Goal: Use online tool/utility: Use online tool/utility

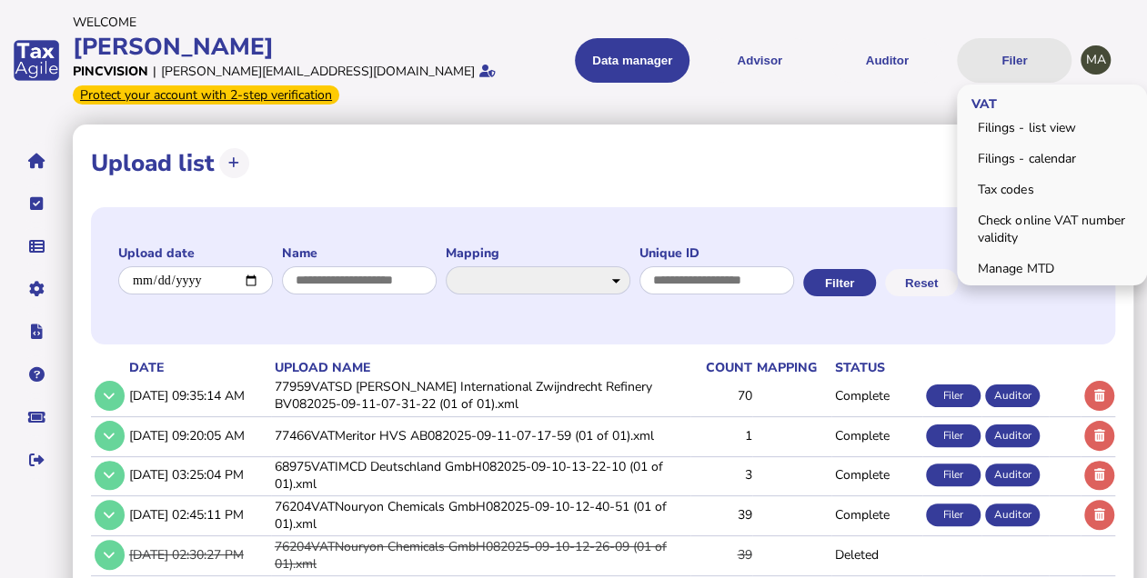
click at [1026, 61] on button "Filer" at bounding box center [1014, 60] width 115 height 45
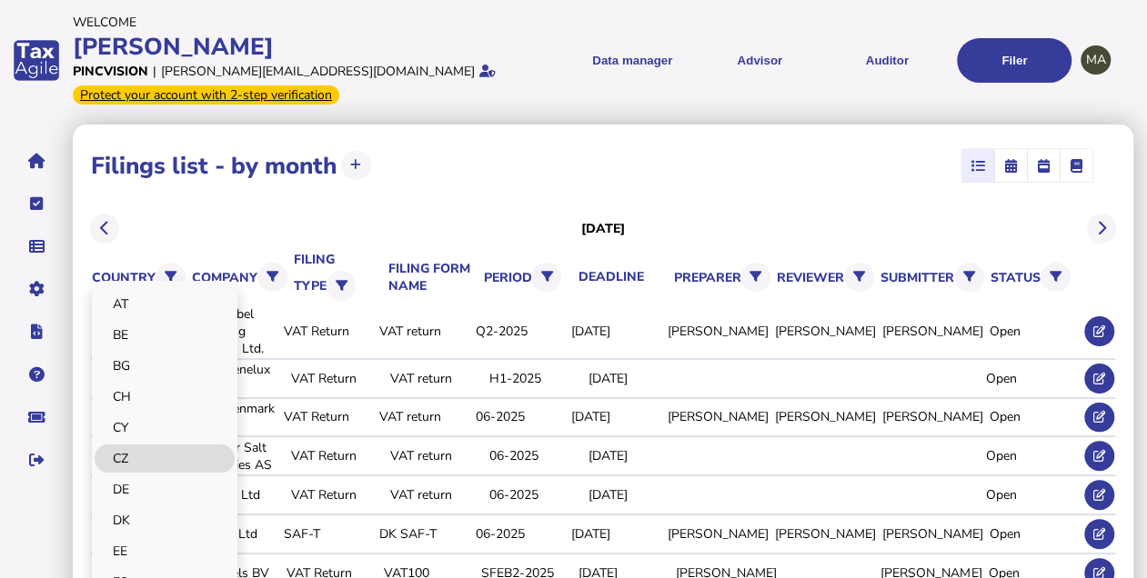
click at [132, 458] on link "CZ" at bounding box center [165, 459] width 140 height 28
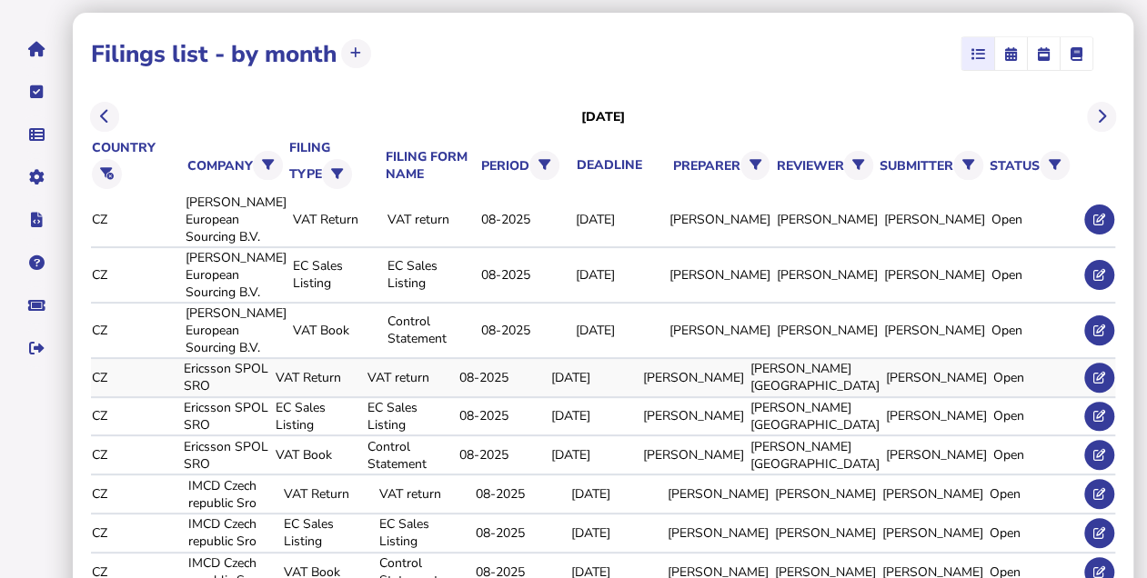
scroll to position [121, 0]
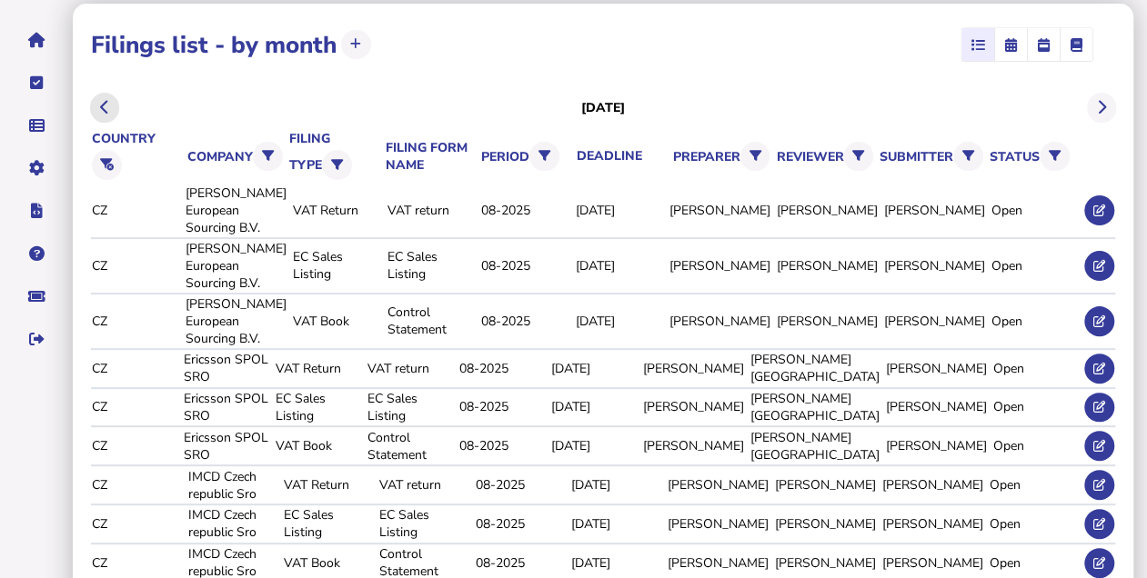
click at [113, 103] on button at bounding box center [105, 108] width 30 height 30
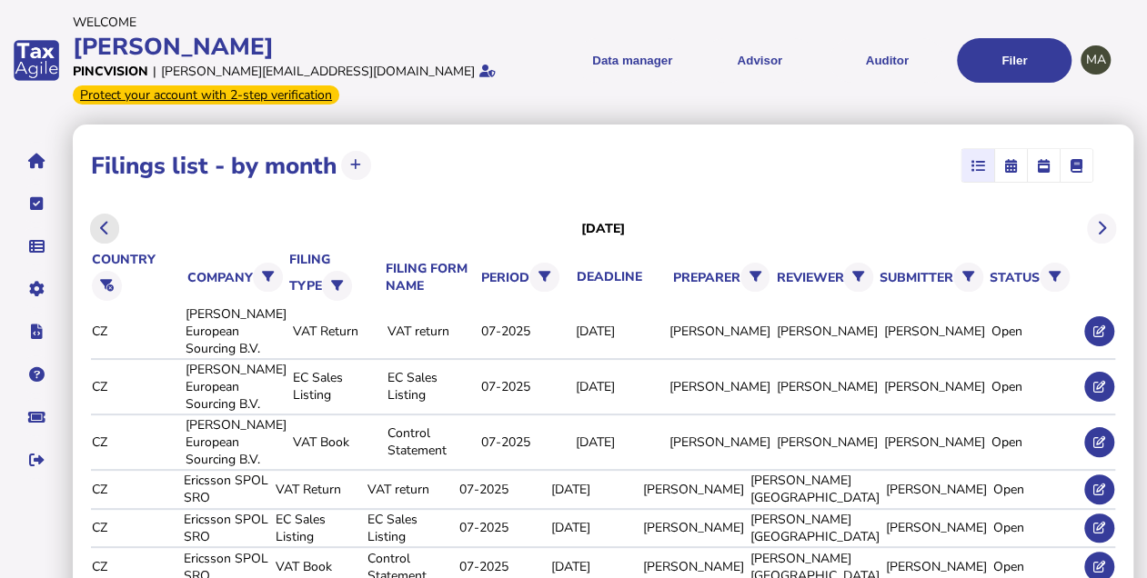
click at [103, 228] on icon at bounding box center [104, 228] width 9 height 1
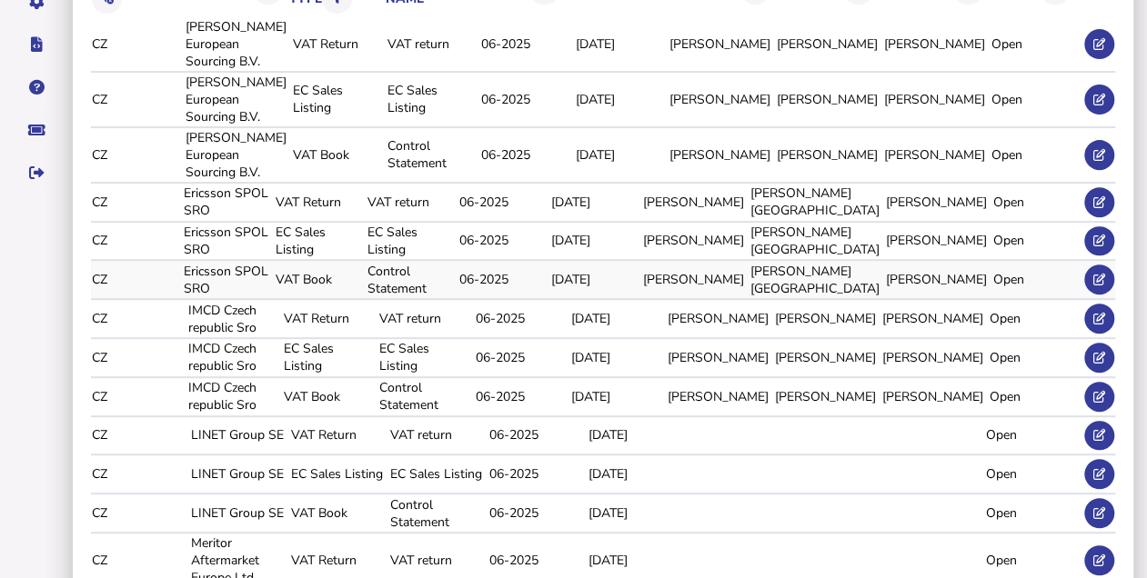
scroll to position [303, 0]
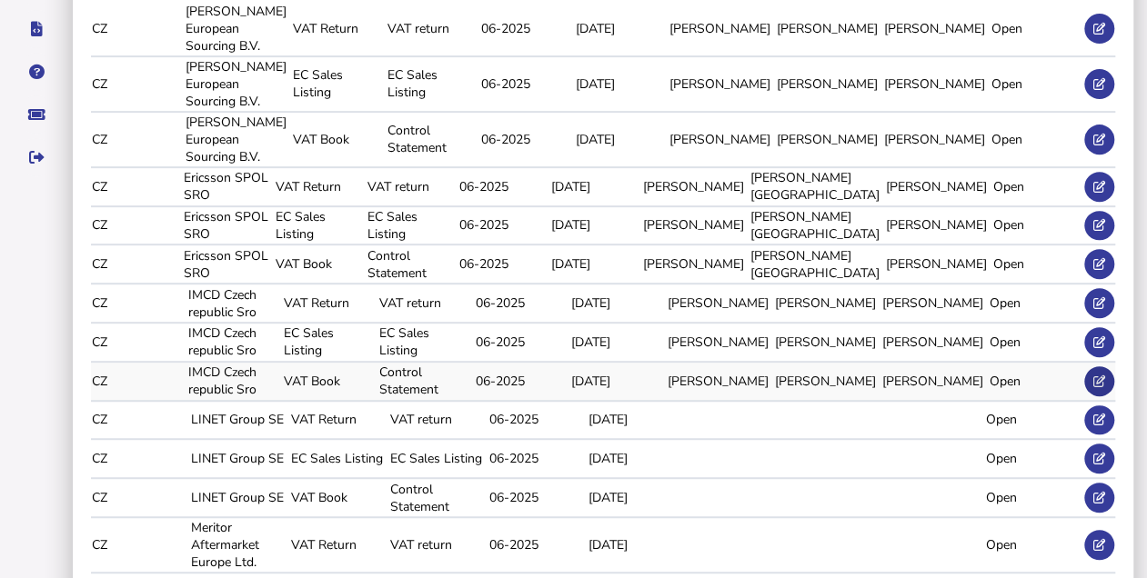
click at [1098, 387] on icon at bounding box center [1099, 382] width 12 height 12
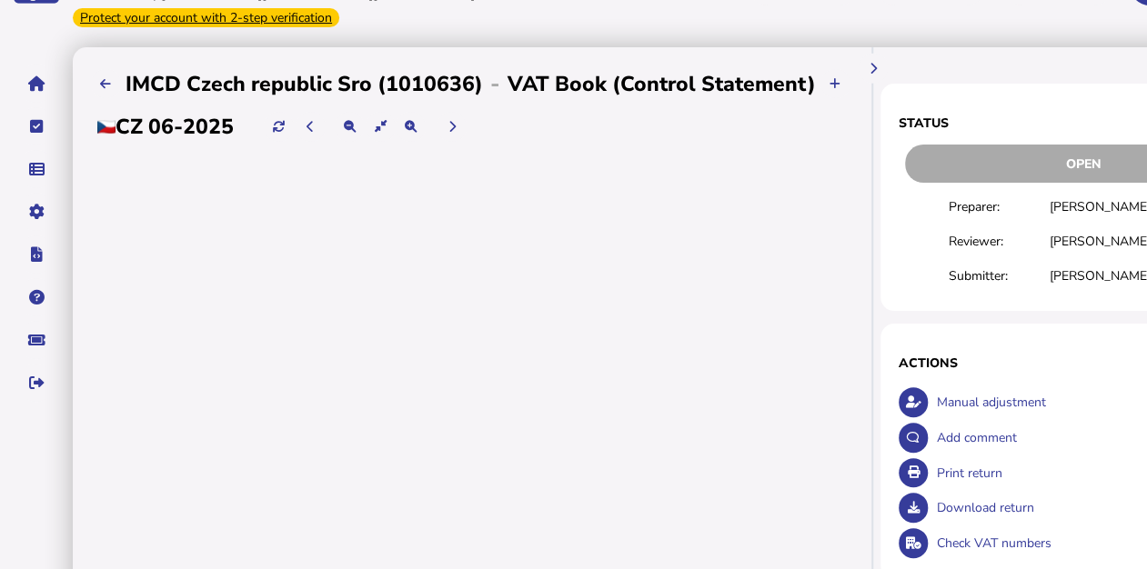
scroll to position [60, 0]
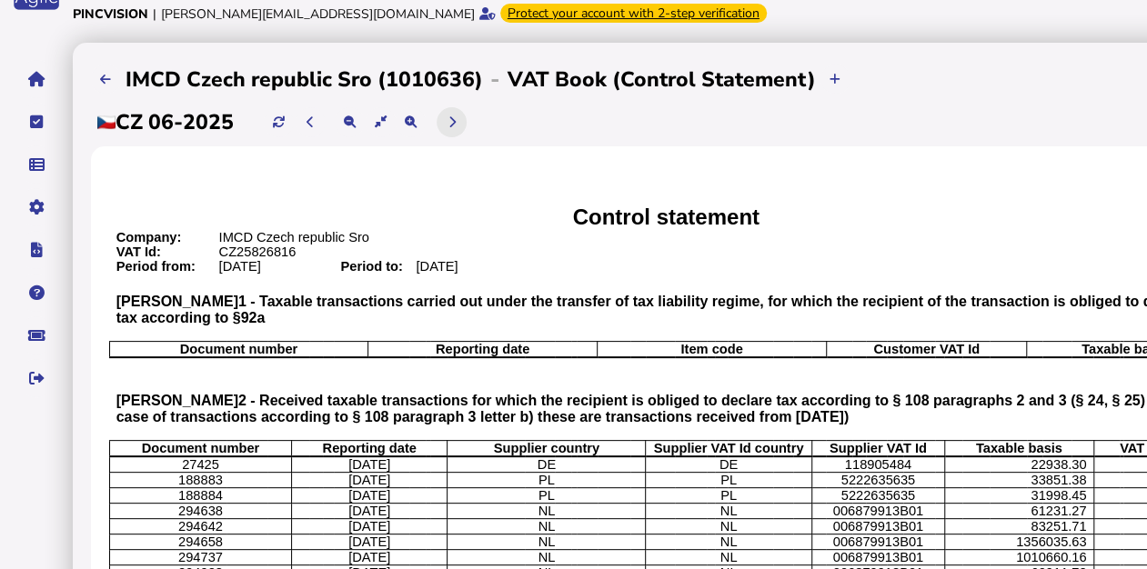
click at [455, 122] on icon at bounding box center [450, 122] width 7 height 12
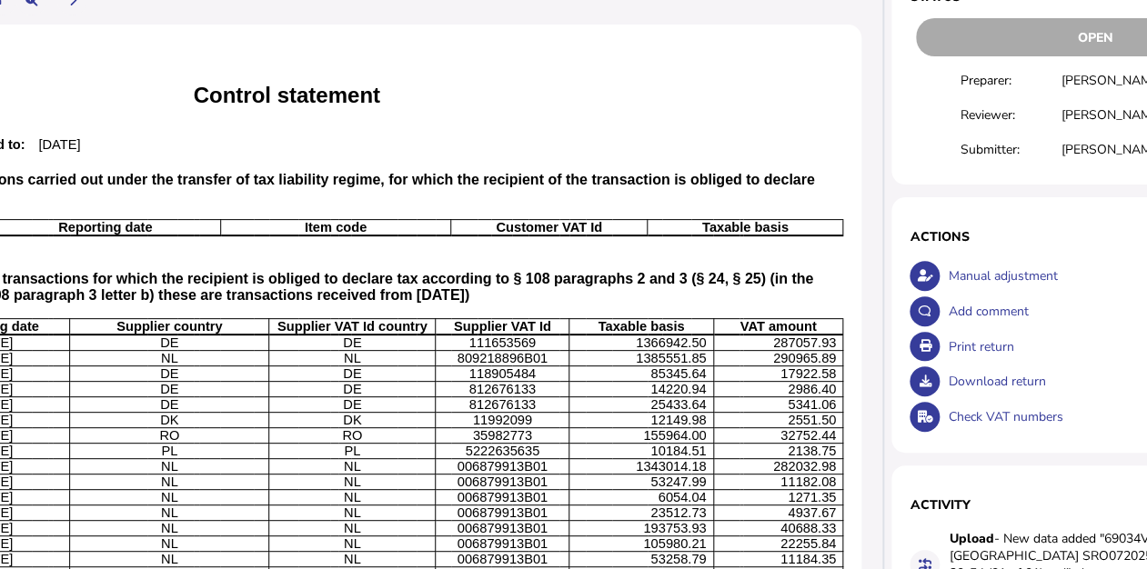
scroll to position [182, 380]
click at [968, 415] on div "Check VAT numbers" at bounding box center [1110, 416] width 337 height 35
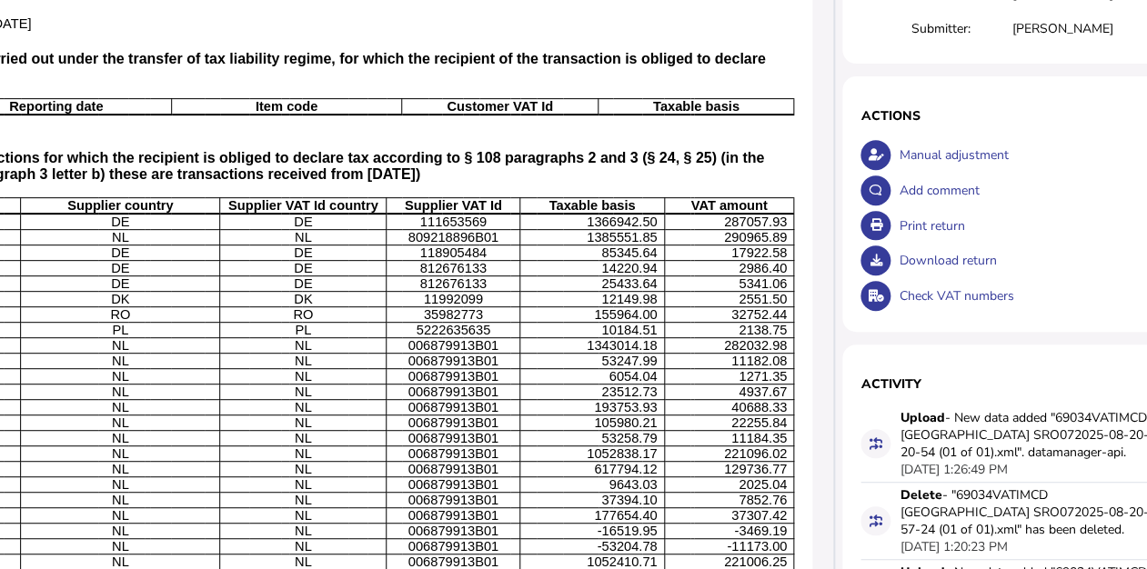
scroll to position [303, 517]
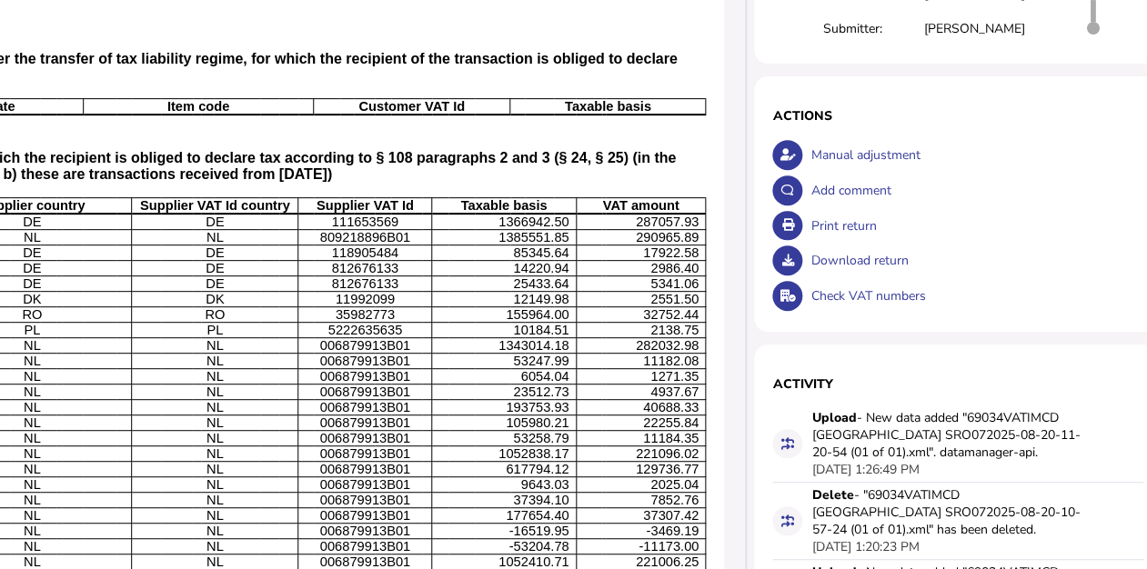
click at [820, 289] on div "Check VAT numbers" at bounding box center [974, 295] width 337 height 35
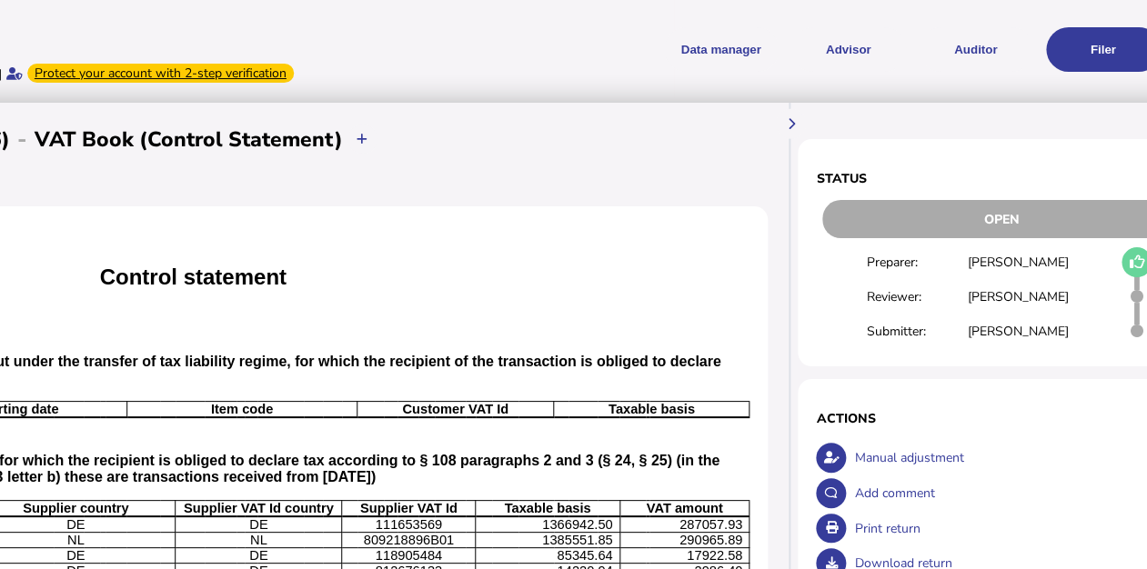
scroll to position [0, 522]
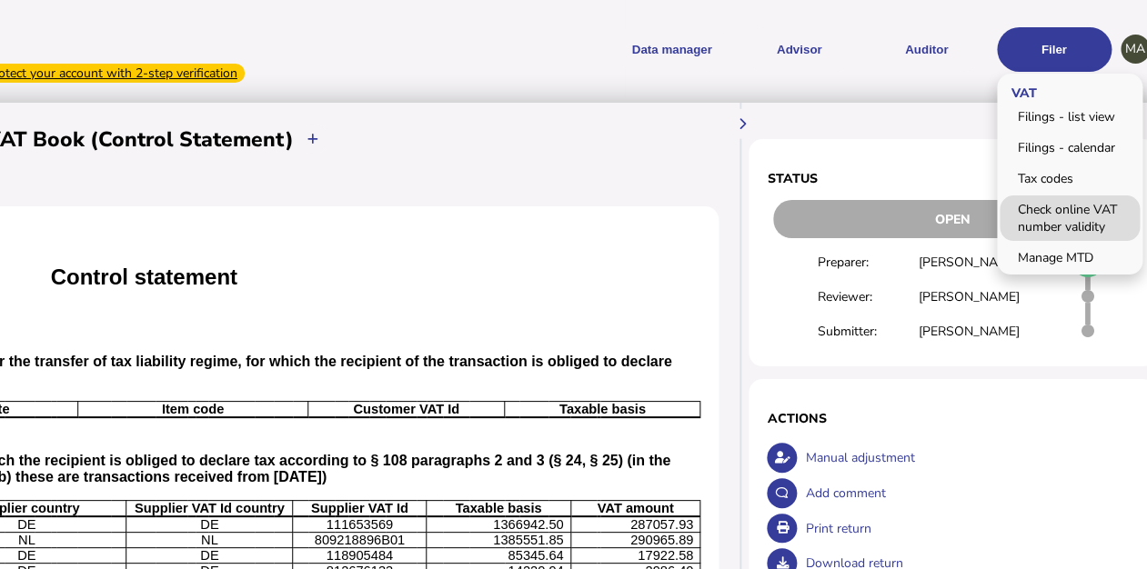
click at [1004, 208] on link "Check online VAT number validity" at bounding box center [1069, 218] width 140 height 45
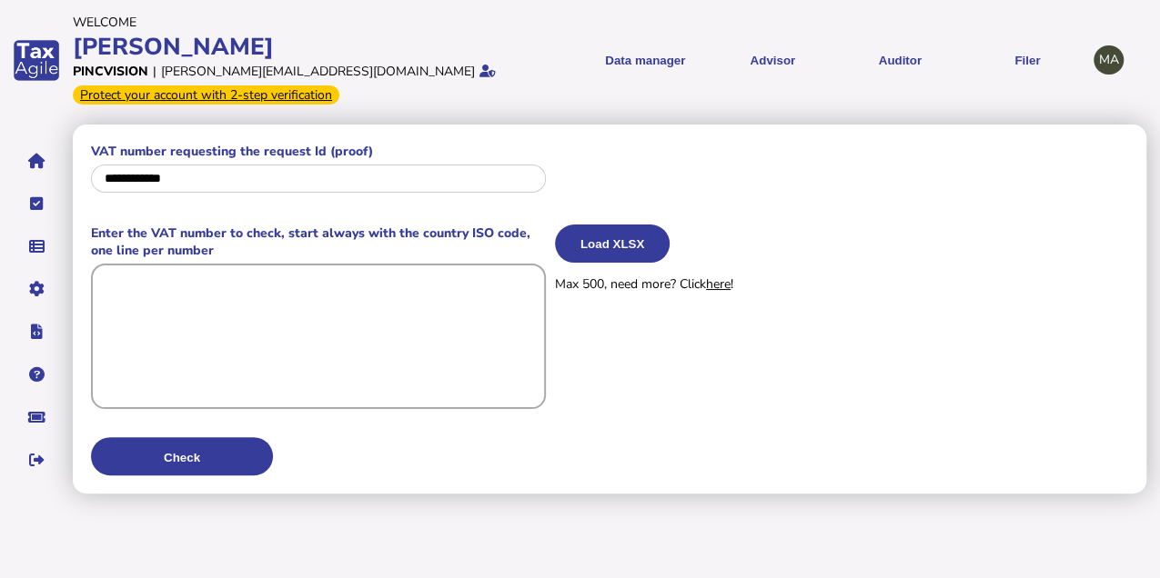
click at [215, 299] on textarea at bounding box center [318, 337] width 455 height 146
paste textarea "**********"
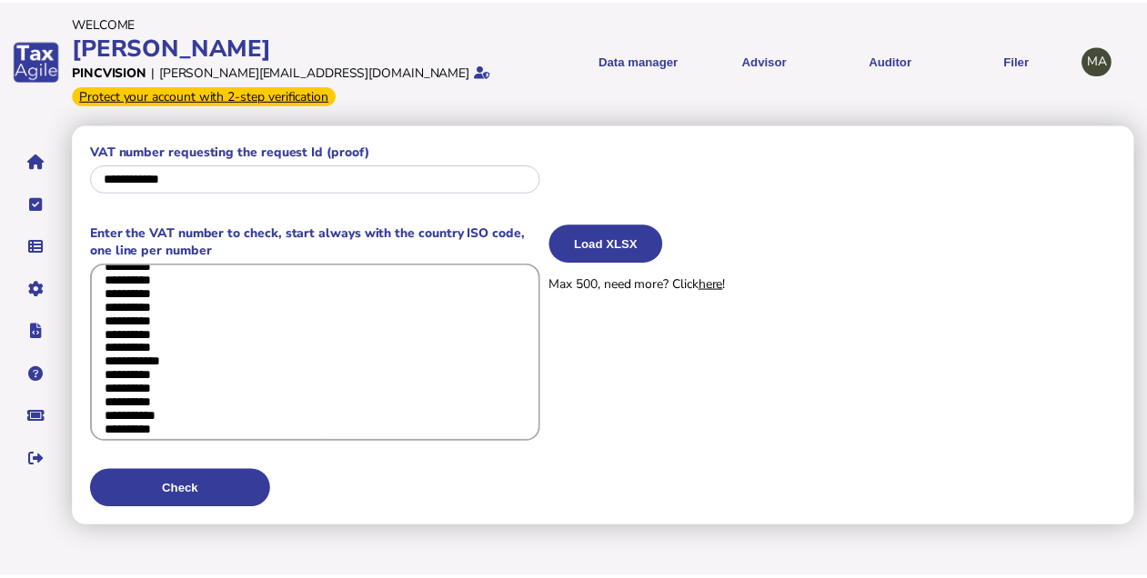
scroll to position [2308, 0]
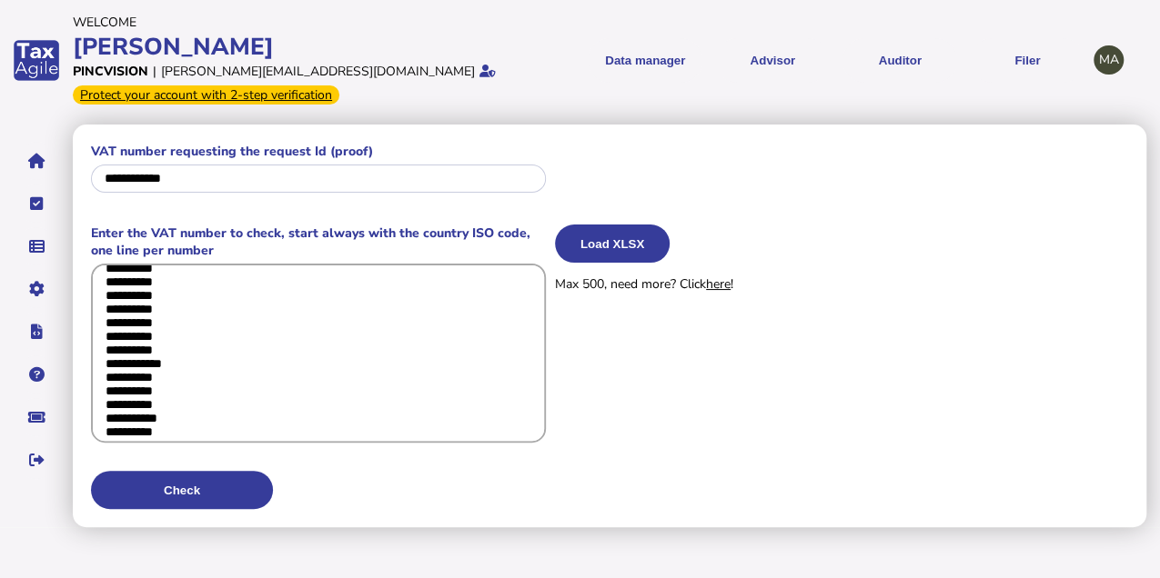
type textarea "**********"
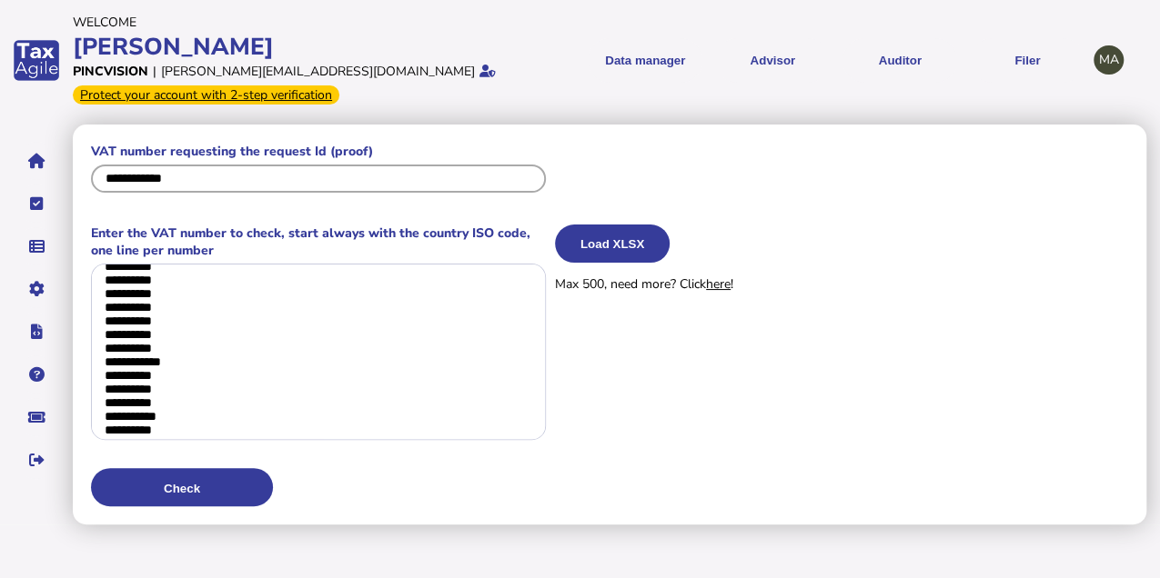
drag, startPoint x: 226, startPoint y: 180, endPoint x: 91, endPoint y: 172, distance: 134.8
click at [91, 172] on div "**********" at bounding box center [318, 171] width 455 height 56
paste input "text"
type input "**********"
click at [591, 238] on button "Load XLSX" at bounding box center [612, 244] width 115 height 38
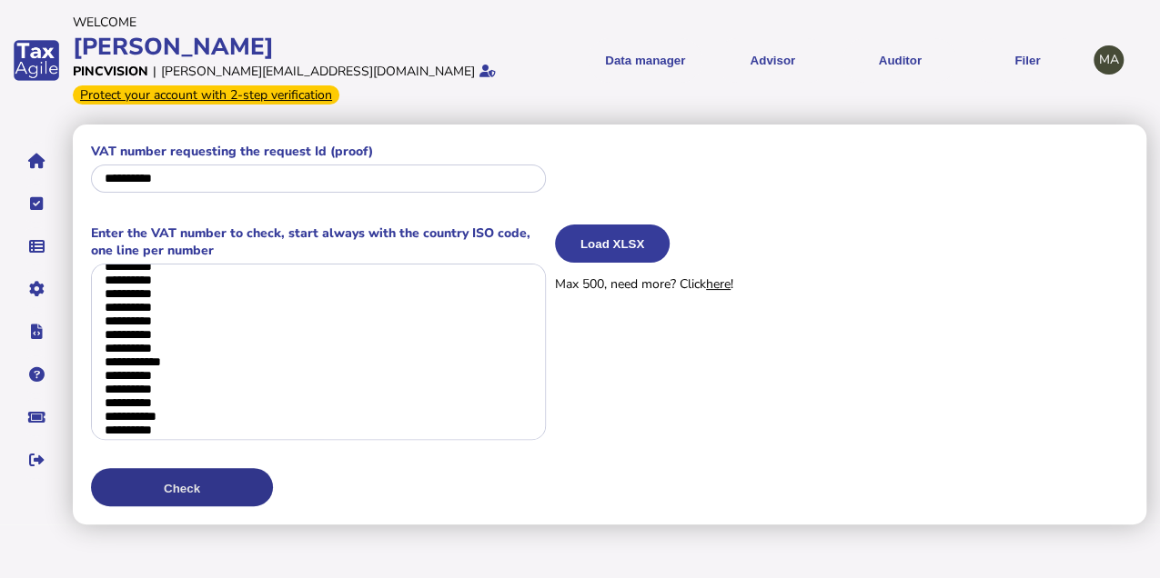
click at [223, 474] on button "Check" at bounding box center [182, 487] width 182 height 38
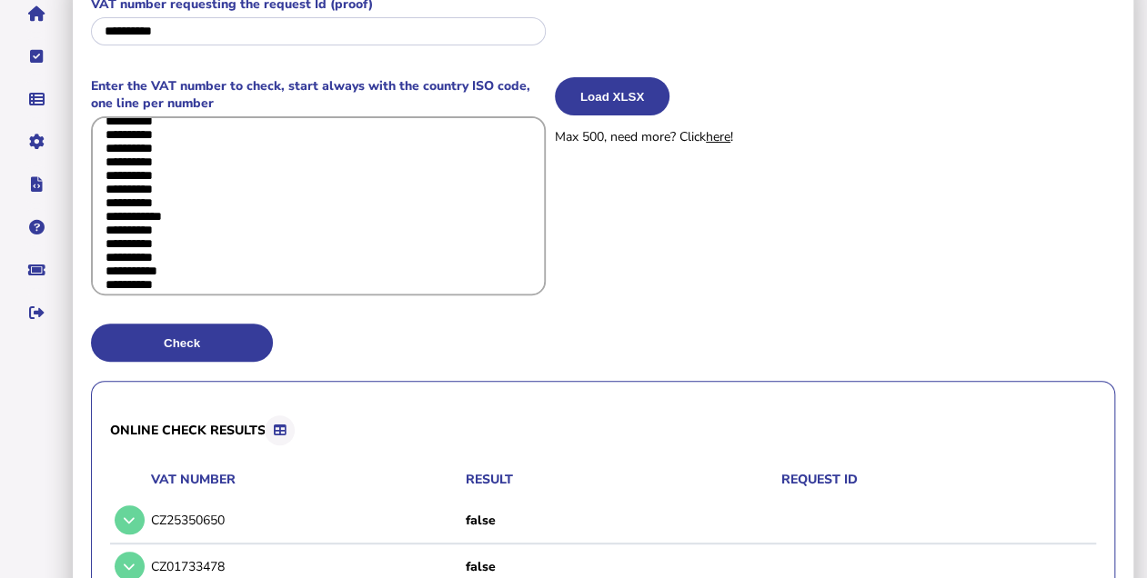
scroll to position [2228, 0]
drag, startPoint x: 181, startPoint y: 126, endPoint x: 140, endPoint y: 126, distance: 40.9
click at [140, 126] on textarea at bounding box center [318, 205] width 455 height 179
click at [229, 188] on textarea at bounding box center [318, 205] width 455 height 179
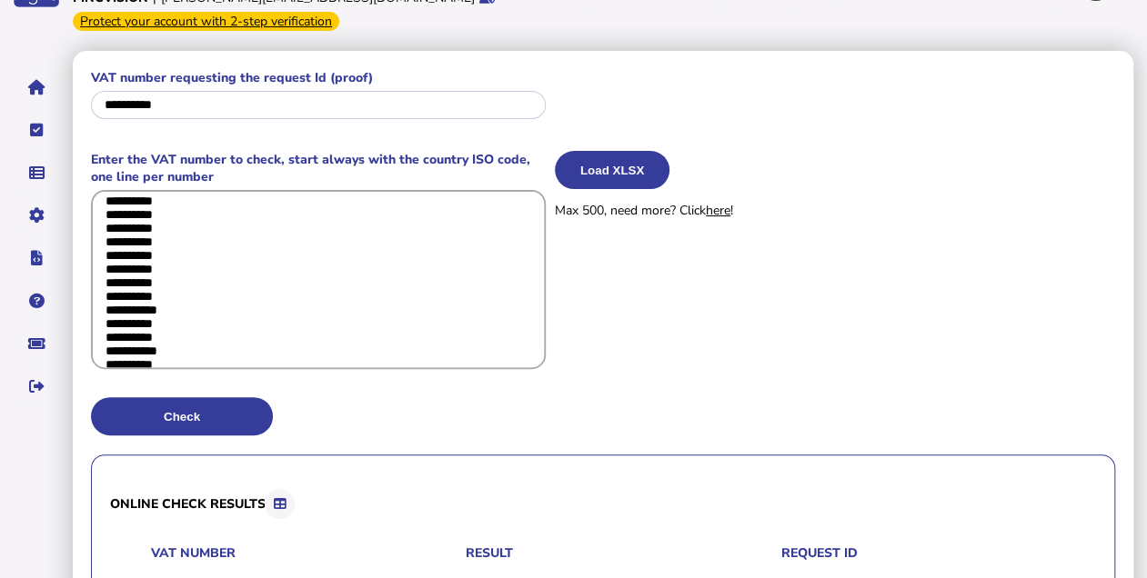
scroll to position [0, 0]
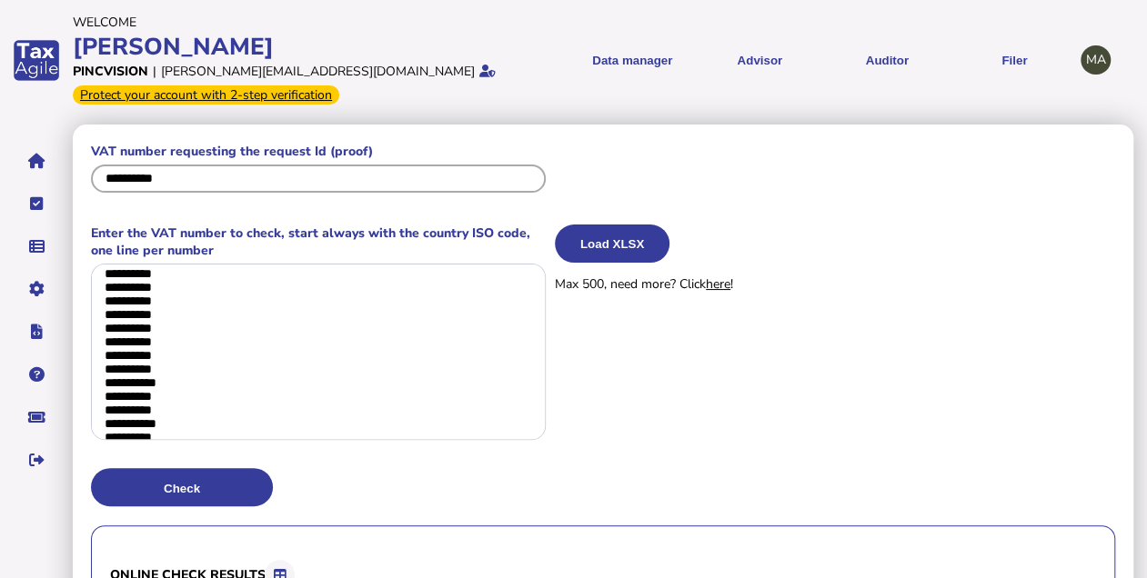
drag, startPoint x: 190, startPoint y: 171, endPoint x: 87, endPoint y: 176, distance: 102.9
click at [230, 180] on input "**********" at bounding box center [318, 179] width 455 height 28
drag, startPoint x: 71, startPoint y: 176, endPoint x: 55, endPoint y: 176, distance: 16.4
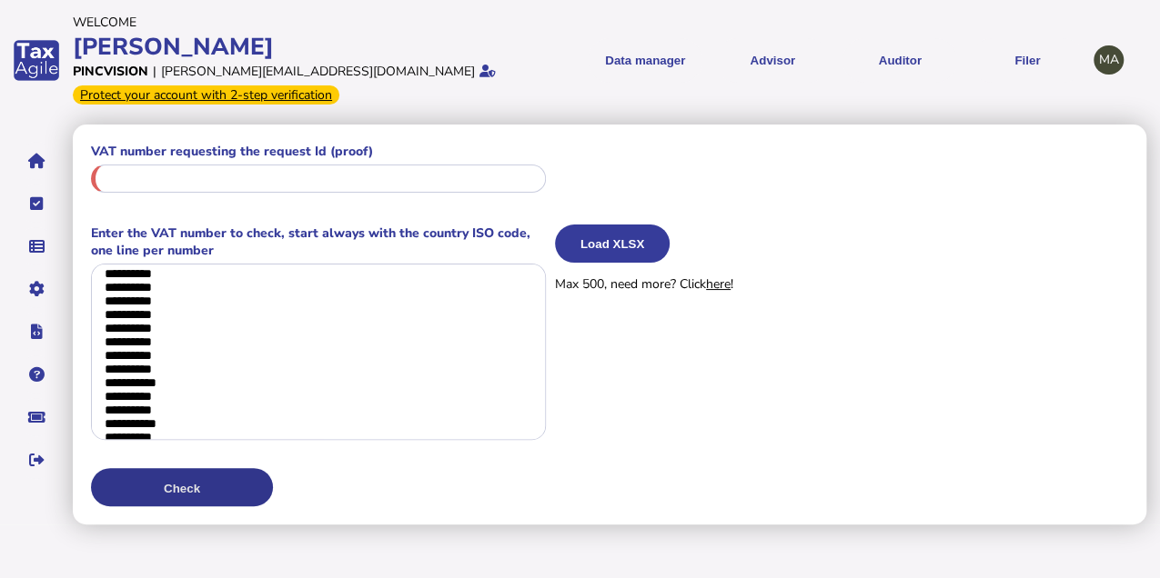
click at [156, 474] on button "Check" at bounding box center [182, 487] width 182 height 38
click at [266, 169] on input "text" at bounding box center [318, 179] width 455 height 28
paste input "**********"
type input "**********"
click at [196, 487] on button "Check" at bounding box center [182, 487] width 182 height 38
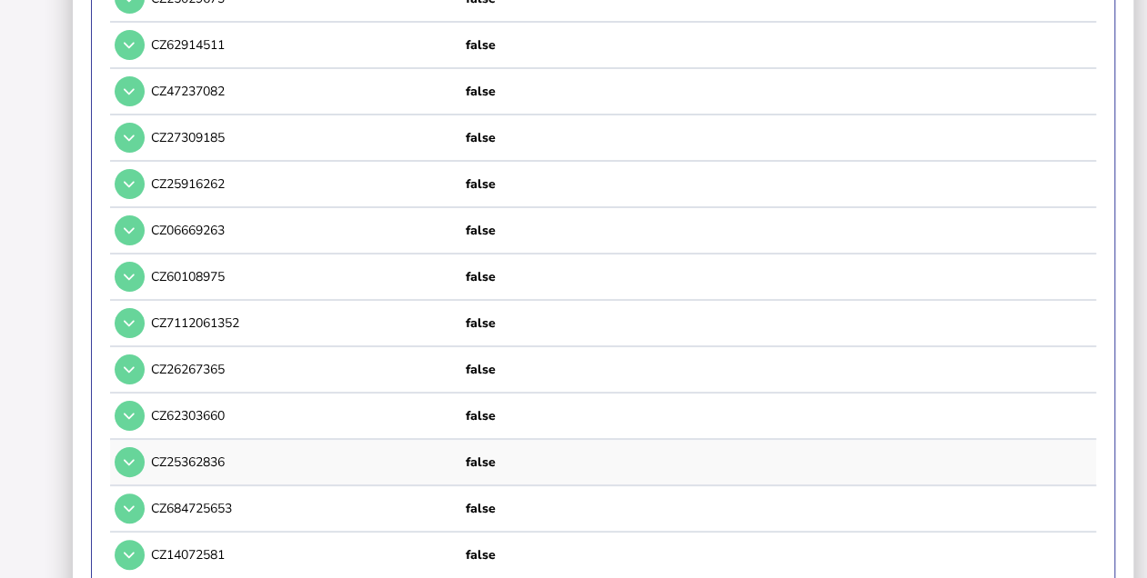
scroll to position [6842, 0]
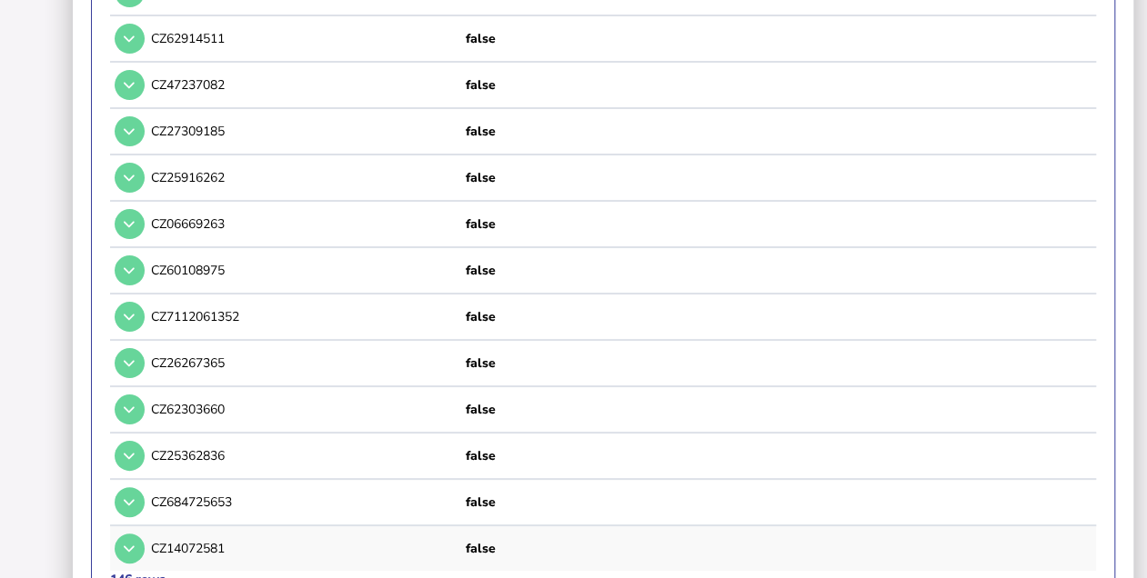
drag, startPoint x: 232, startPoint y: 503, endPoint x: 166, endPoint y: 504, distance: 66.4
click at [166, 540] on div "CZ14072581" at bounding box center [305, 548] width 308 height 17
copy div "14072581"
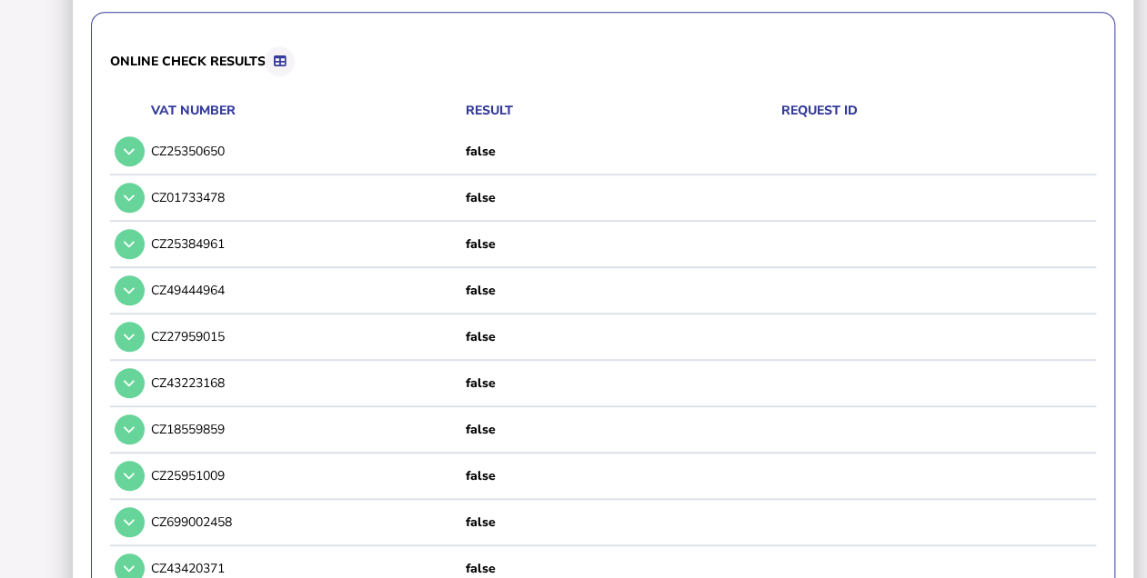
scroll to position [355, 0]
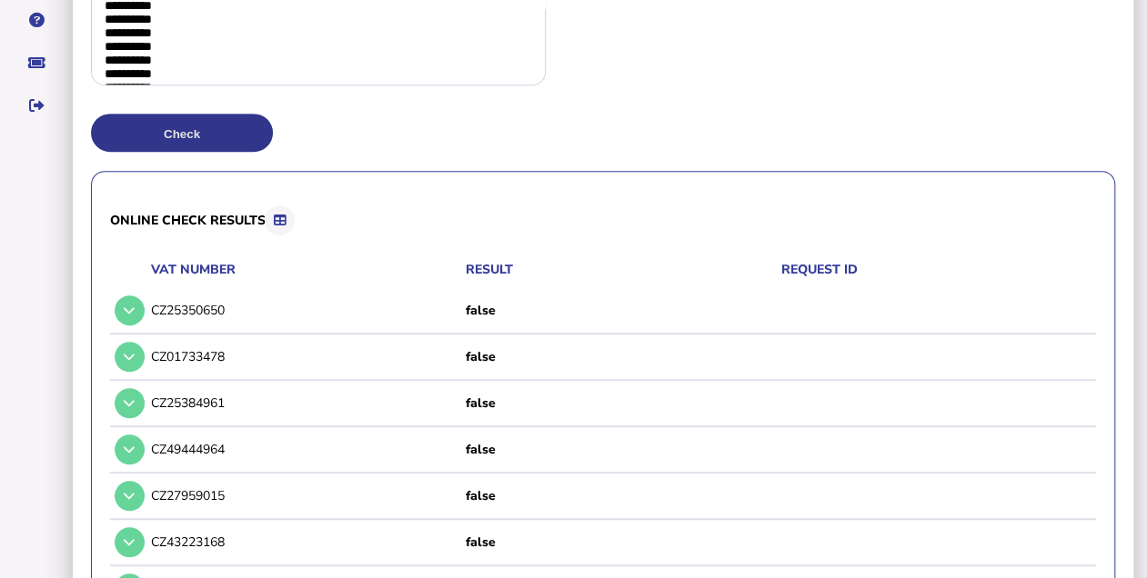
click at [235, 137] on button "Check" at bounding box center [182, 133] width 182 height 38
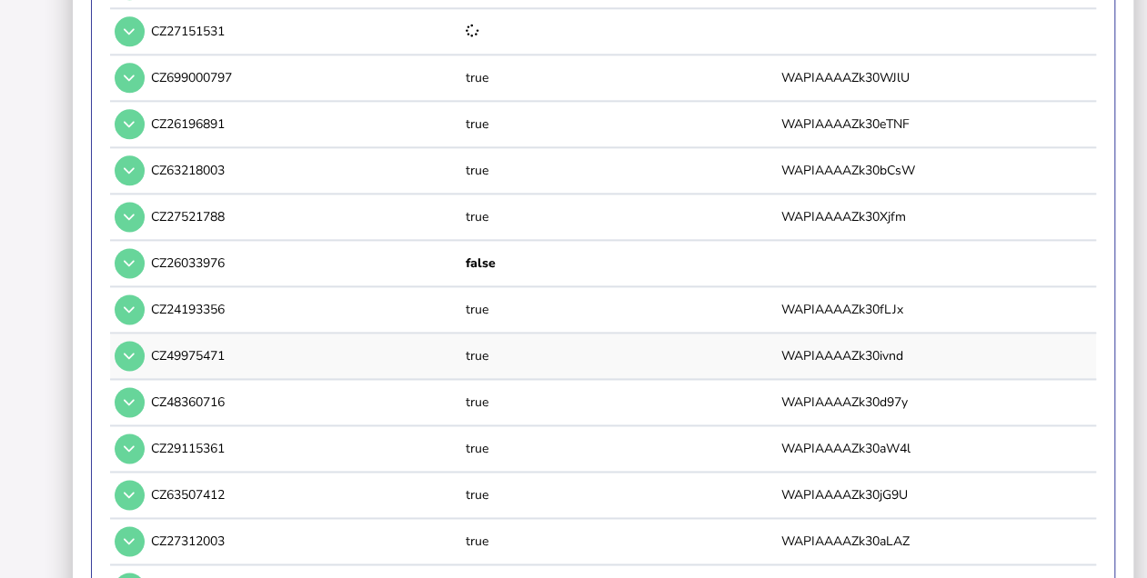
scroll to position [1203, 0]
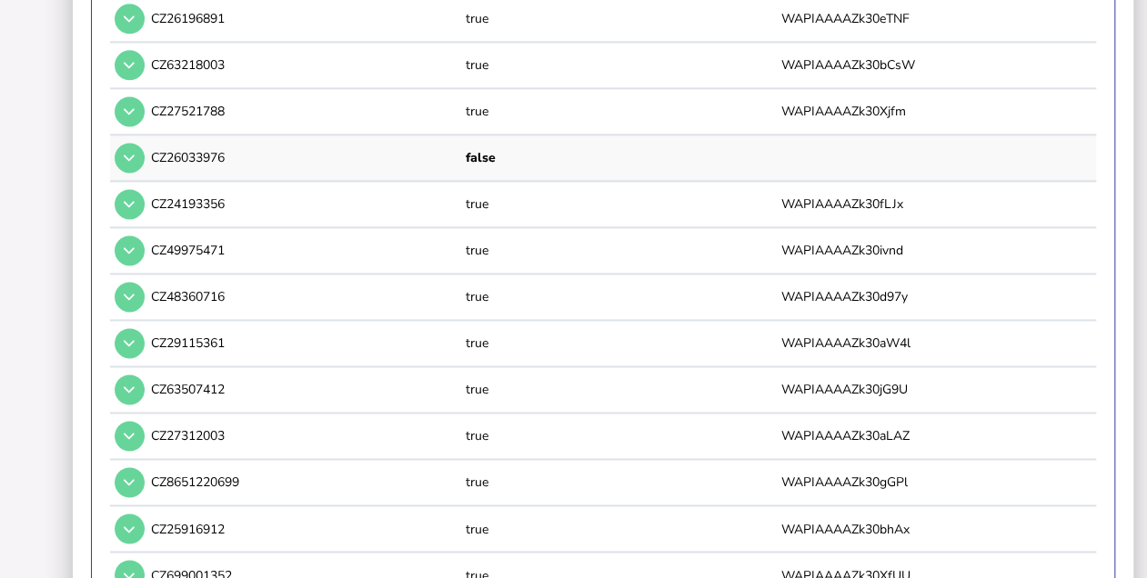
drag, startPoint x: 227, startPoint y: 149, endPoint x: 165, endPoint y: 150, distance: 62.8
click at [165, 150] on div "CZ26033976" at bounding box center [305, 157] width 308 height 17
copy div "26033976"
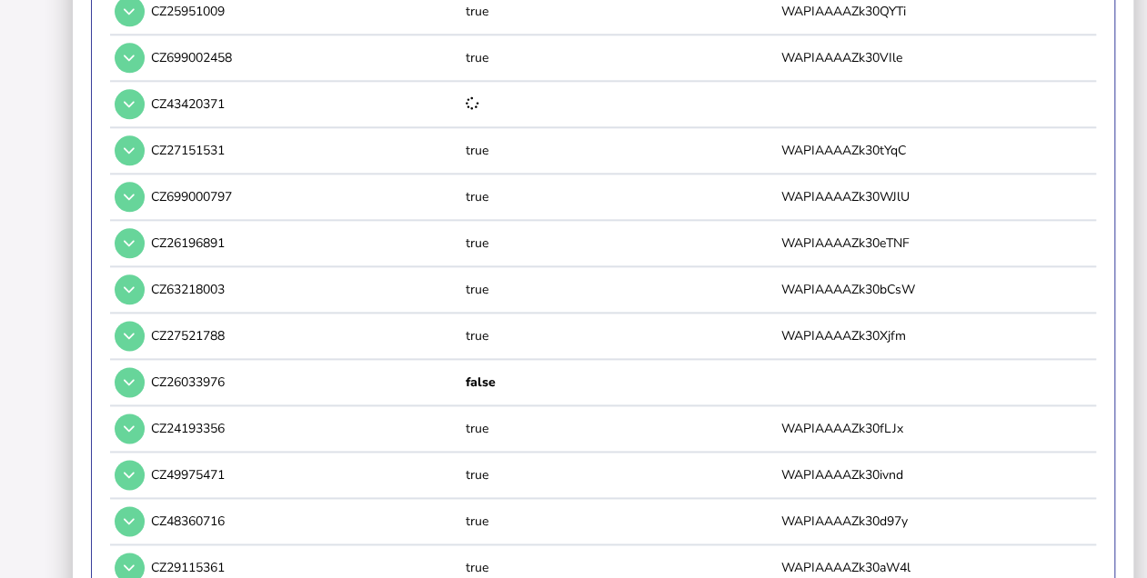
scroll to position [0, 0]
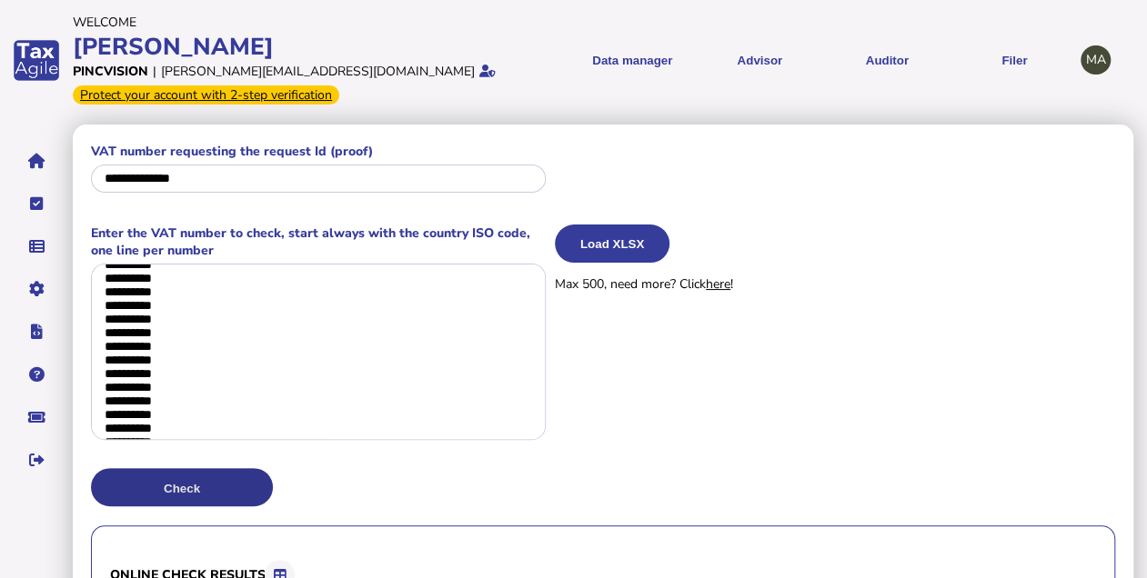
click at [245, 492] on button "Check" at bounding box center [182, 487] width 182 height 38
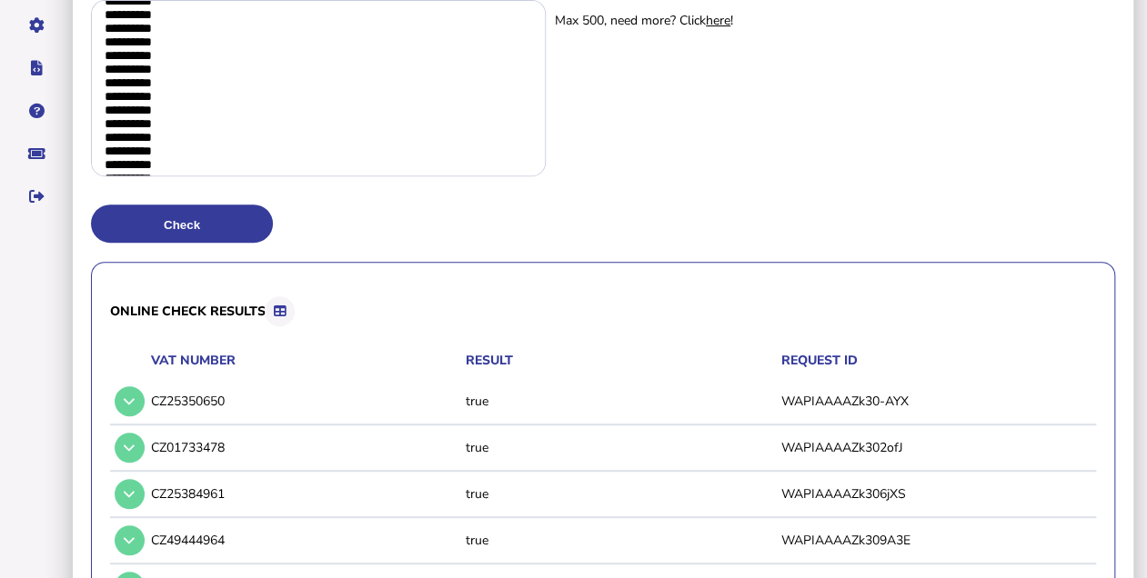
scroll to position [226, 0]
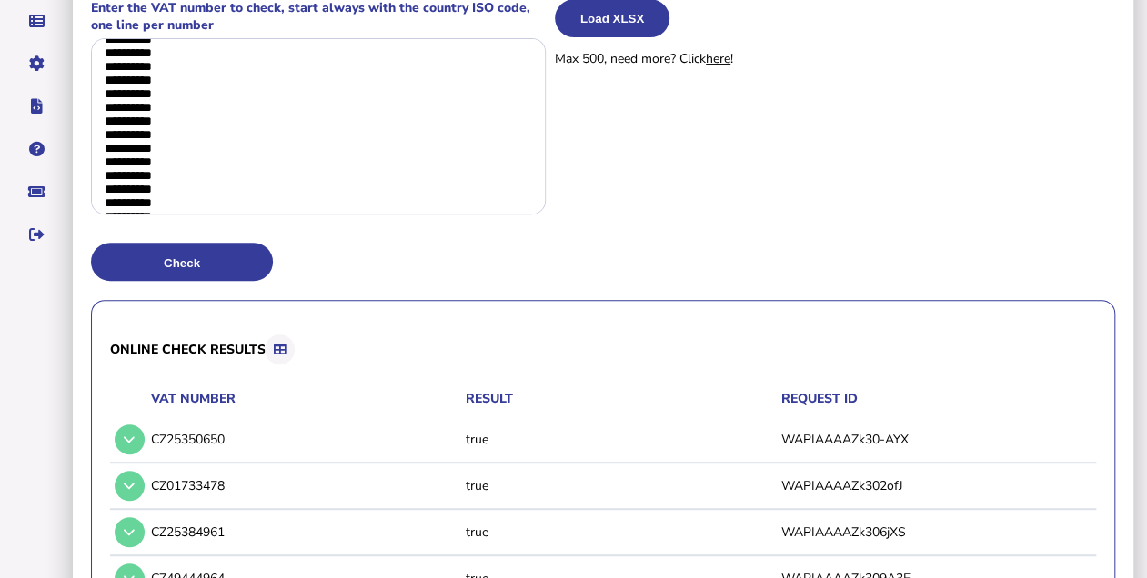
click at [286, 344] on icon at bounding box center [280, 350] width 12 height 12
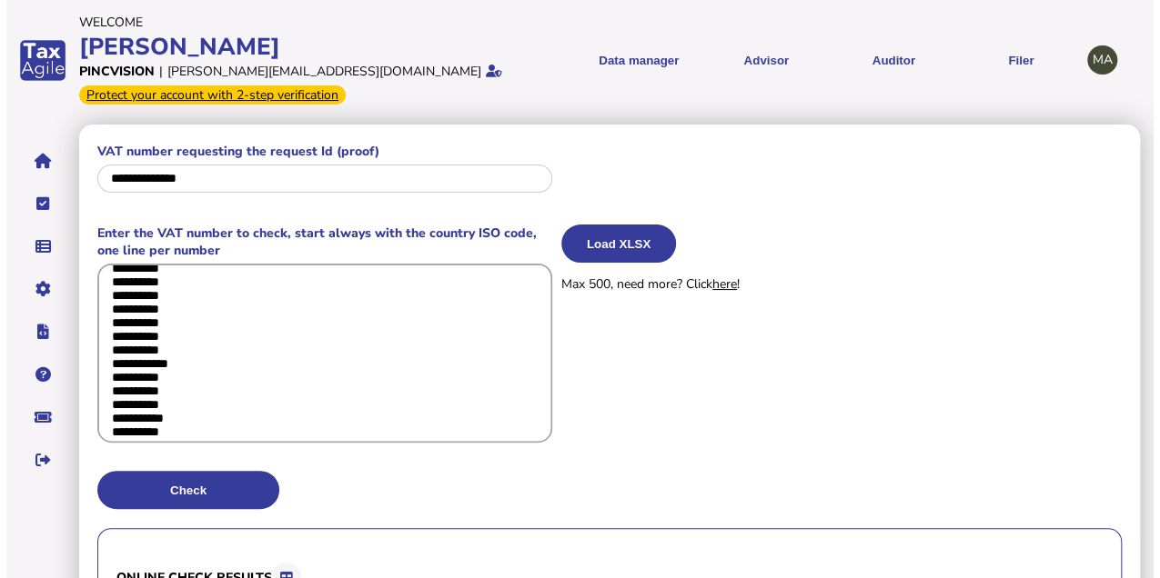
scroll to position [2308, 0]
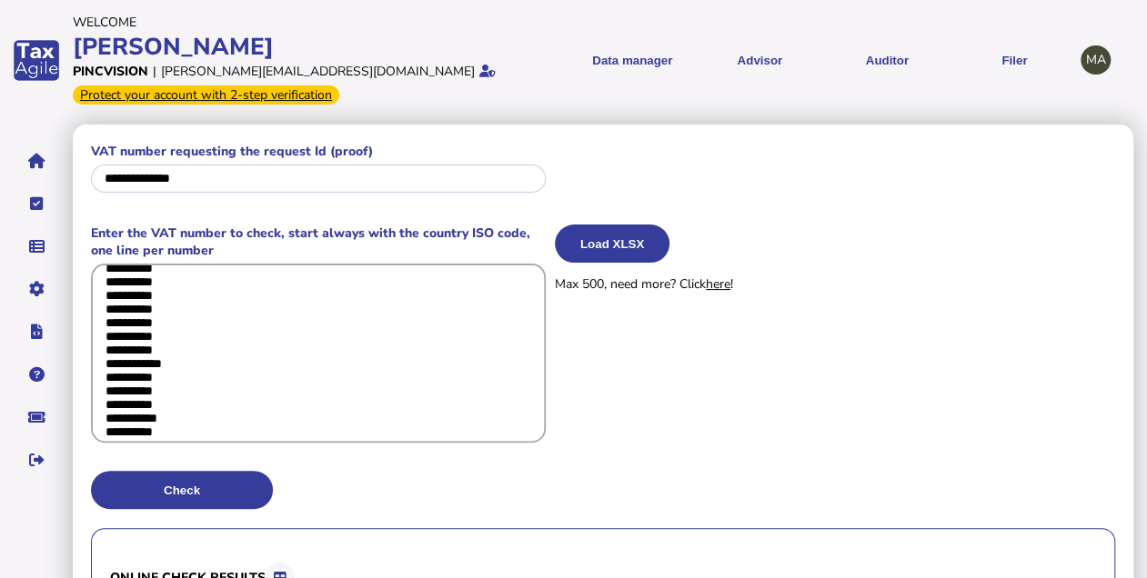
drag, startPoint x: 102, startPoint y: 270, endPoint x: 243, endPoint y: 460, distance: 236.6
paste textarea
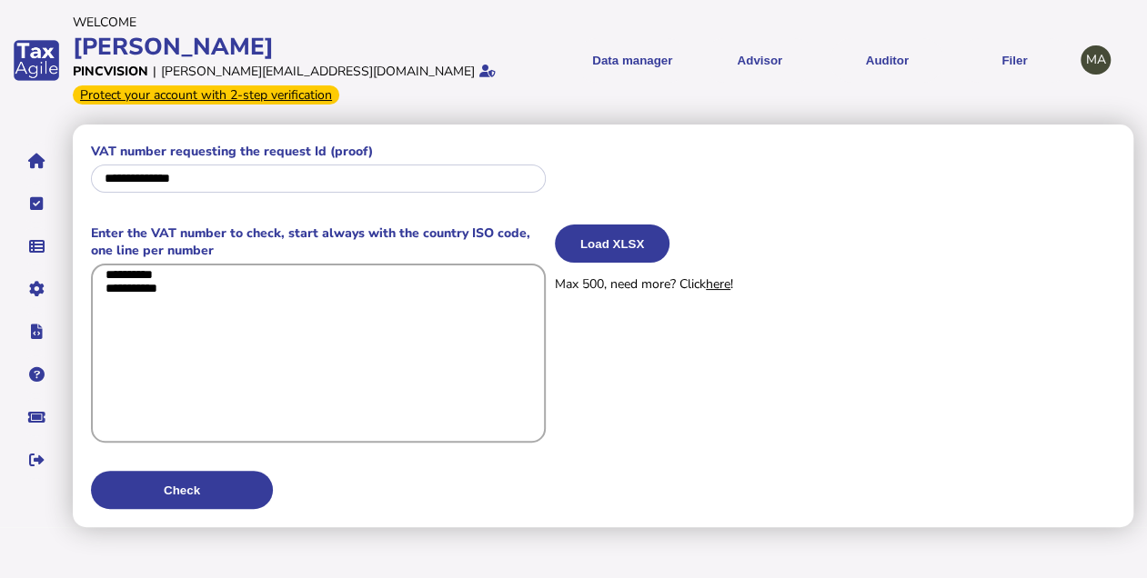
scroll to position [0, 0]
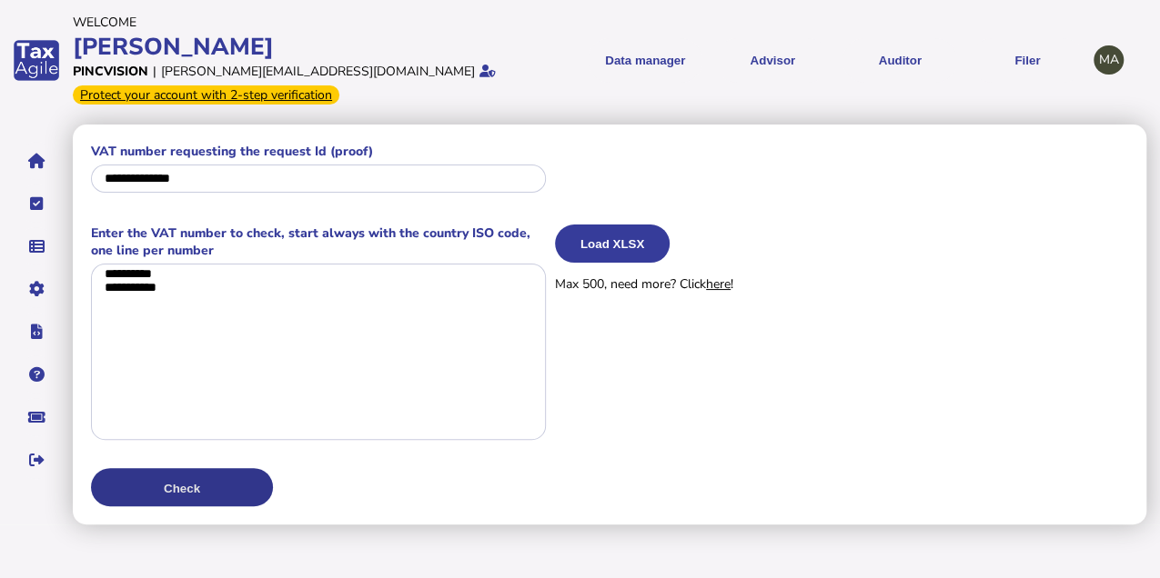
click at [227, 475] on button "Check" at bounding box center [182, 487] width 182 height 38
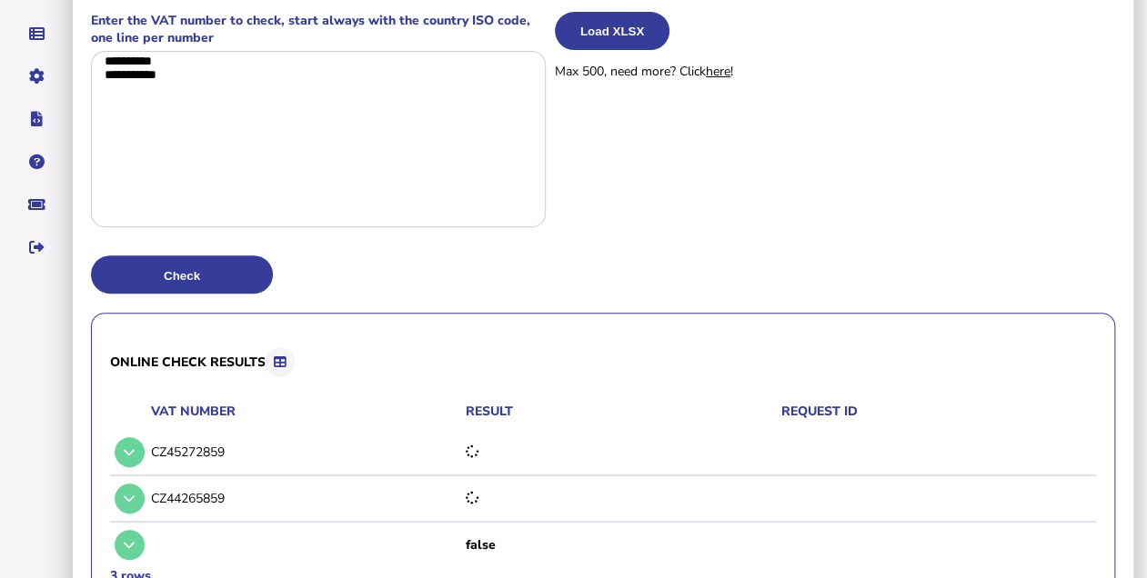
scroll to position [192, 0]
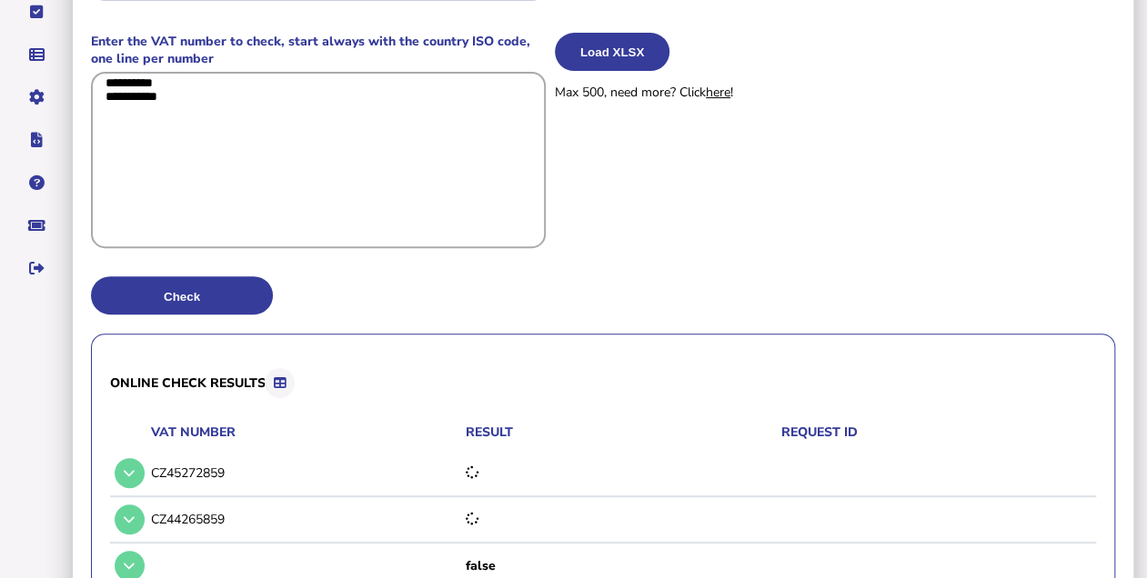
click at [313, 160] on textarea "**********" at bounding box center [318, 160] width 455 height 176
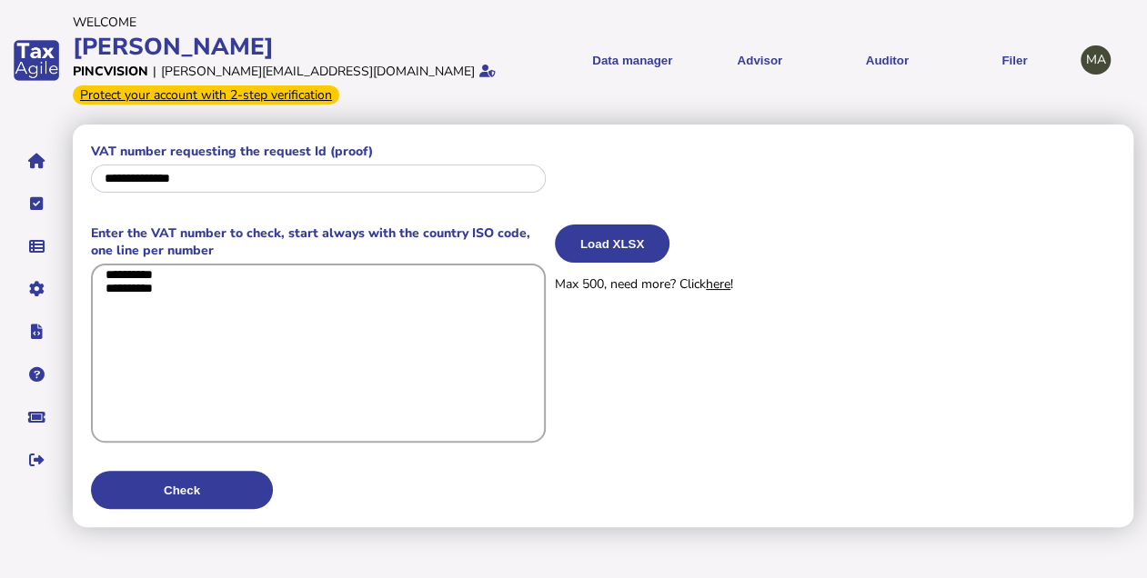
scroll to position [0, 0]
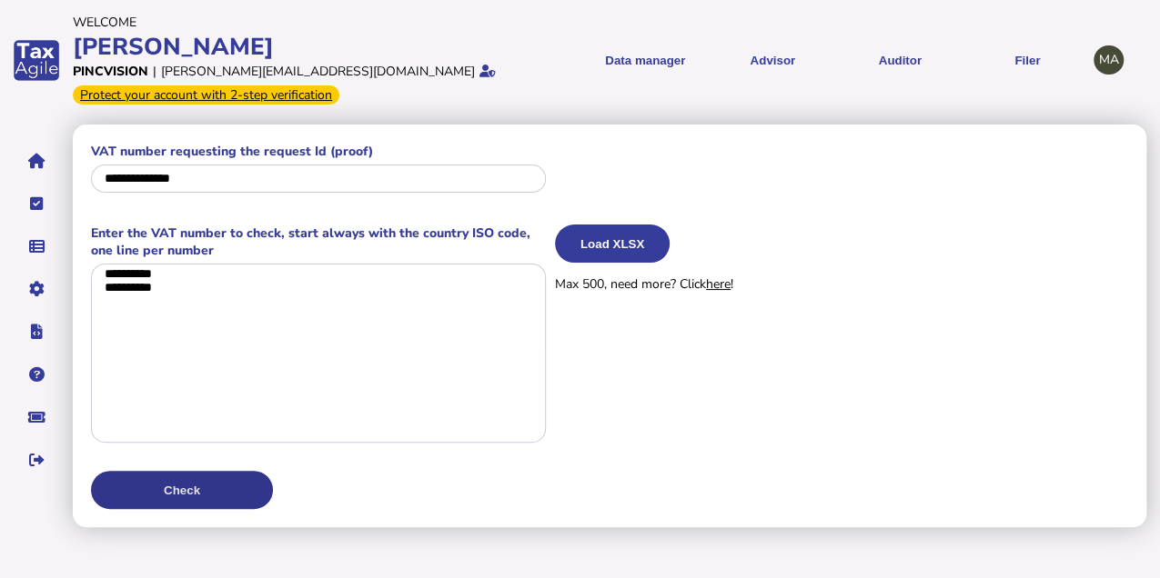
click at [214, 497] on button "Check" at bounding box center [182, 490] width 182 height 38
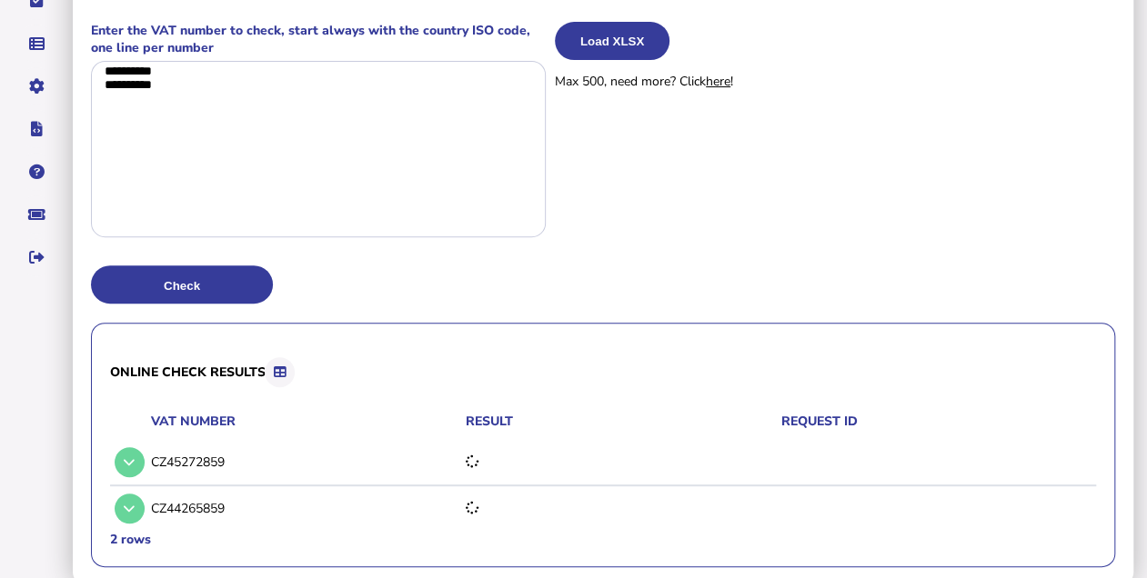
scroll to position [206, 0]
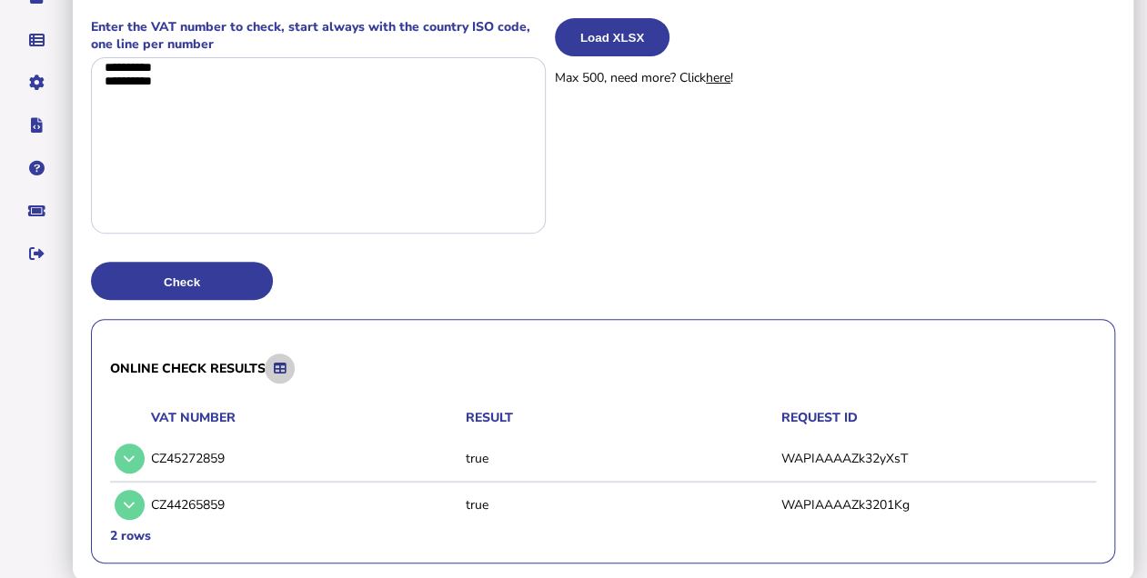
click at [282, 377] on button at bounding box center [280, 369] width 30 height 30
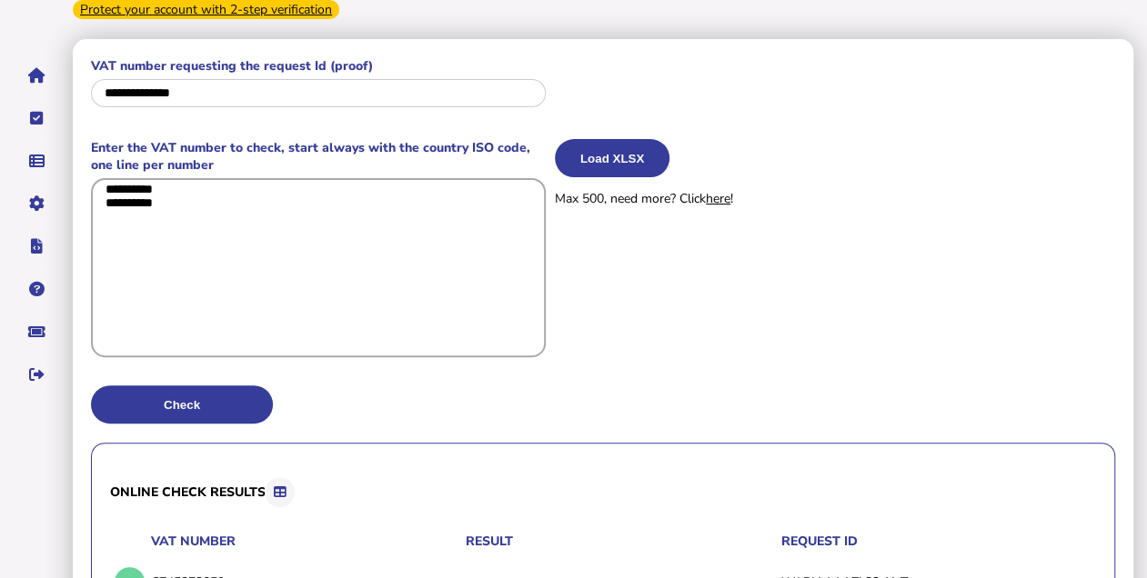
drag, startPoint x: 197, startPoint y: 220, endPoint x: 106, endPoint y: 185, distance: 97.6
click at [106, 185] on textarea "**********" at bounding box center [318, 267] width 455 height 179
paste textarea "**********"
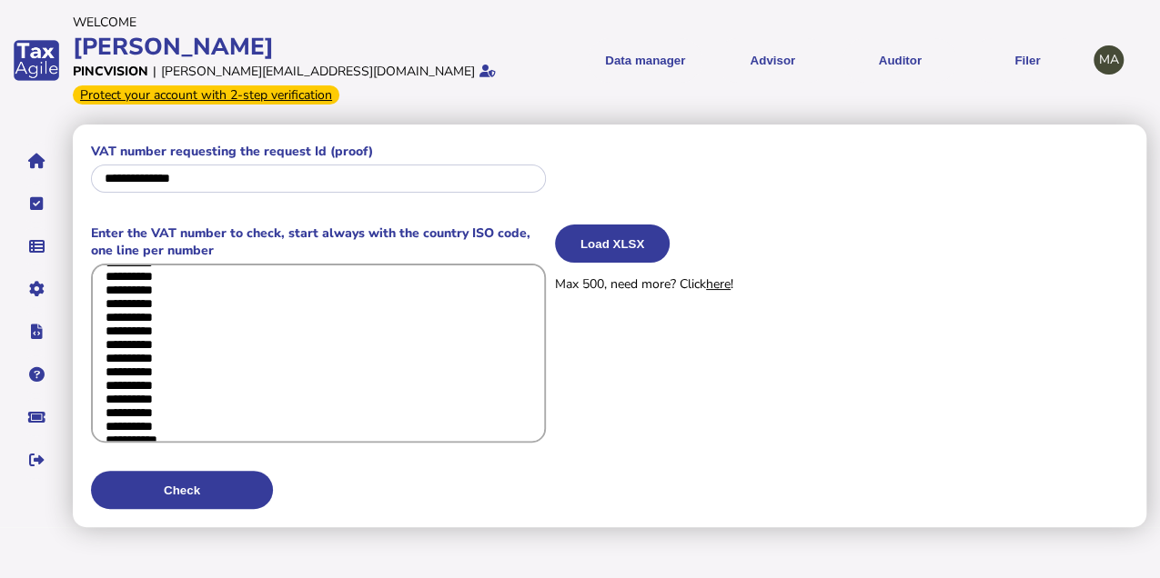
scroll to position [271, 0]
click at [183, 432] on textarea "**********" at bounding box center [318, 353] width 455 height 179
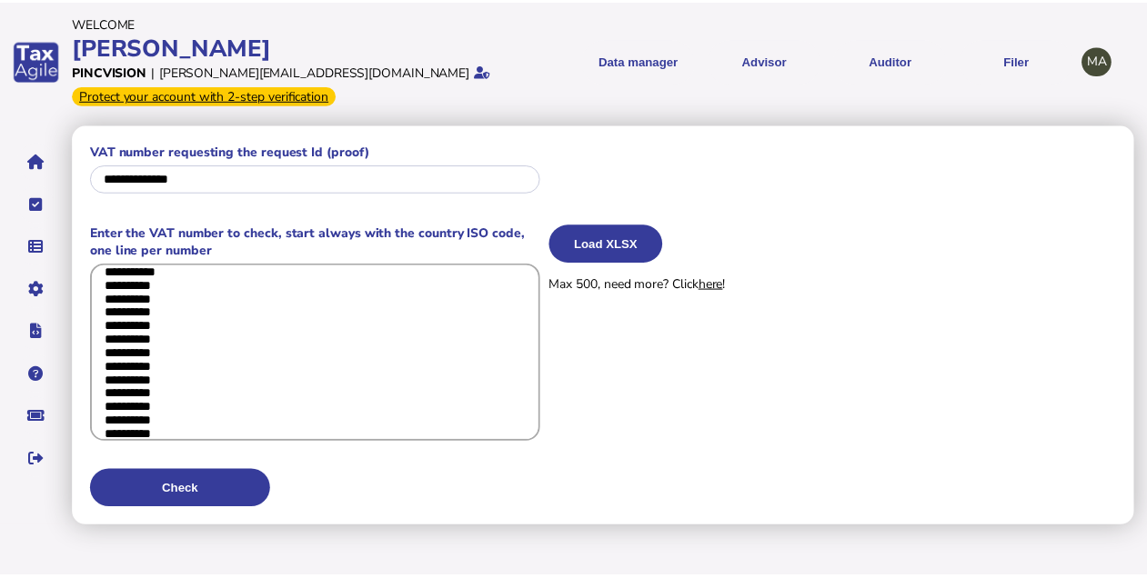
scroll to position [0, 0]
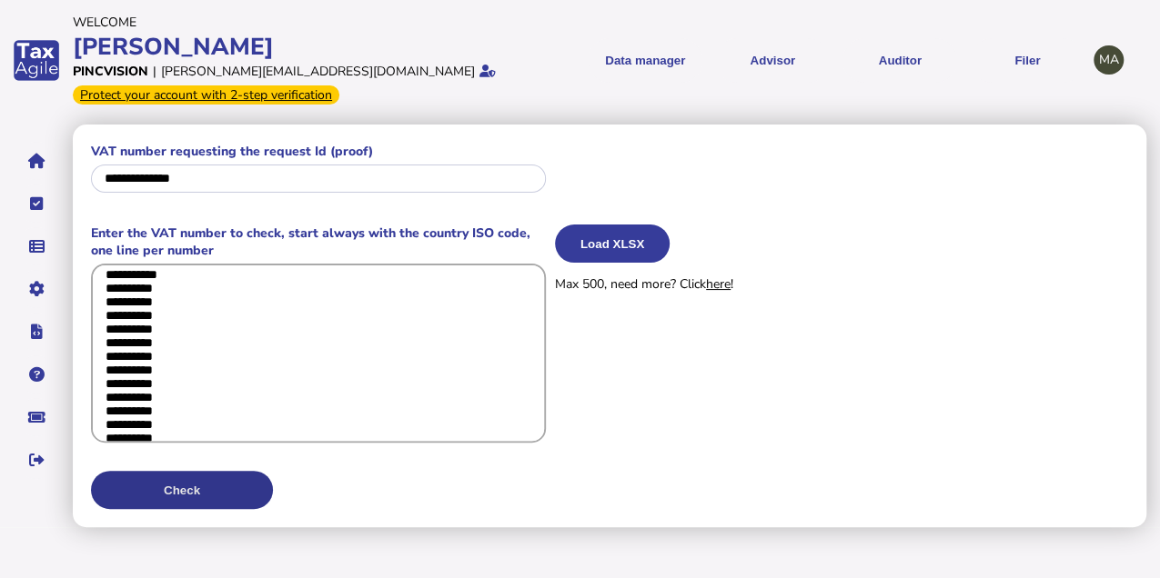
type textarea "**********"
click at [216, 491] on button "Check" at bounding box center [182, 490] width 182 height 38
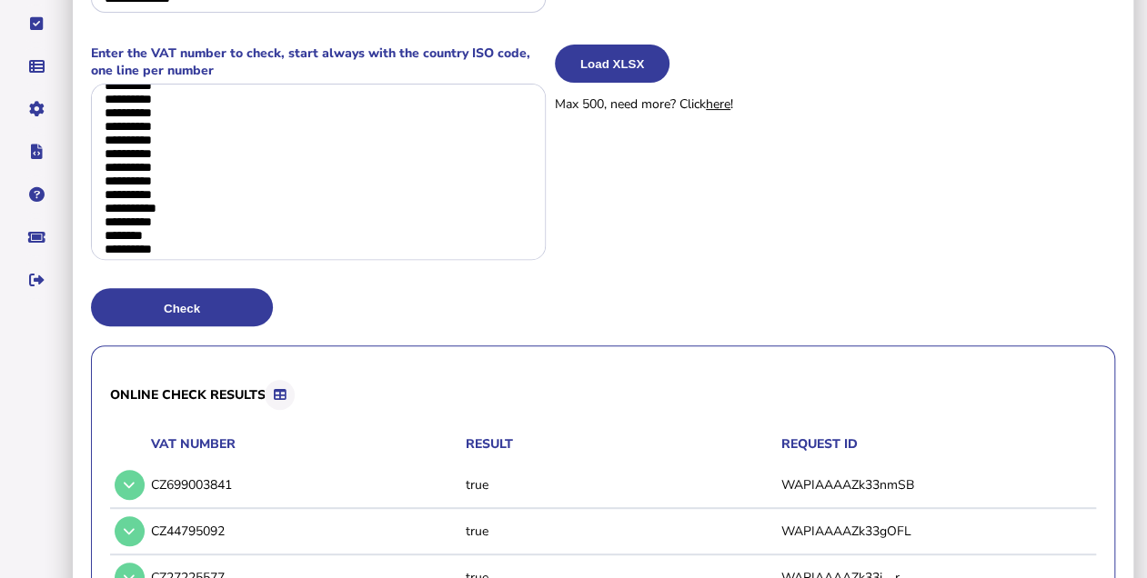
scroll to position [175, 0]
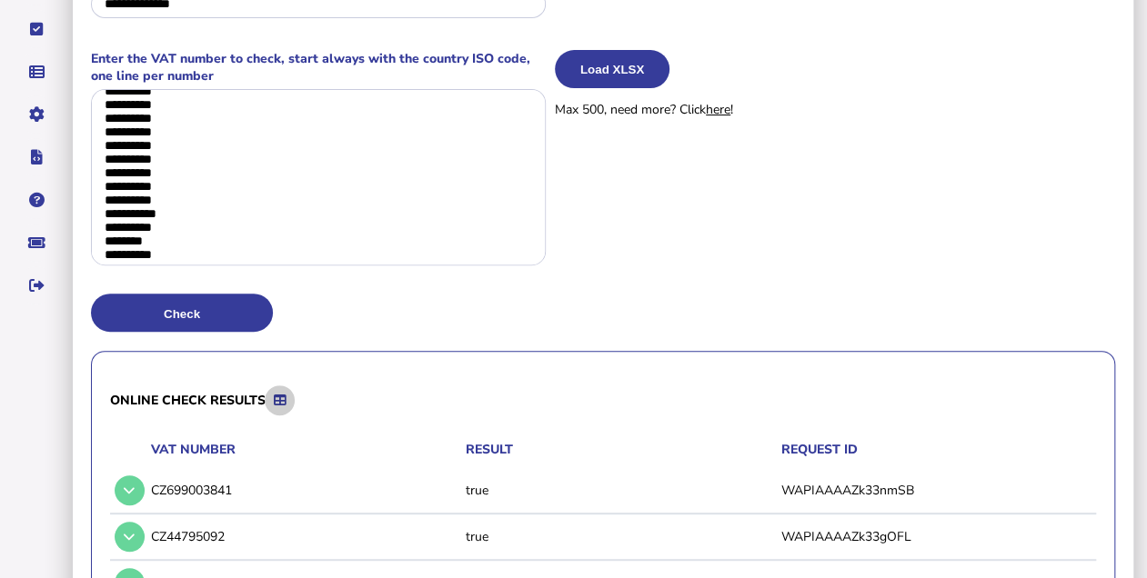
click at [284, 395] on icon at bounding box center [280, 401] width 12 height 12
